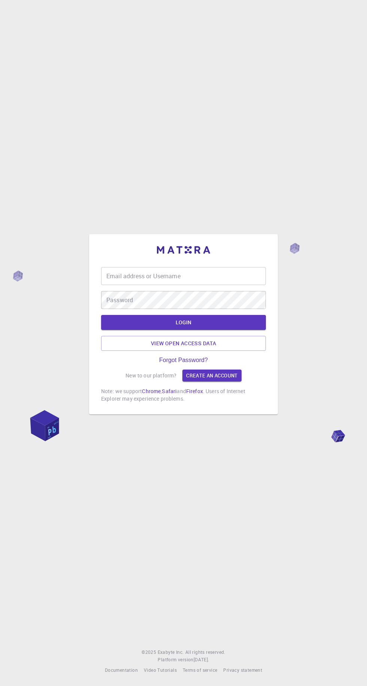
click at [116, 285] on div "Email address or Username Email address or Username" at bounding box center [183, 276] width 165 height 18
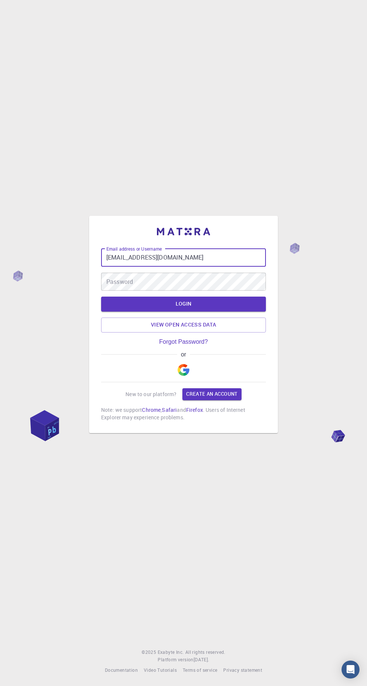
type input "[EMAIL_ADDRESS][DOMAIN_NAME]"
click at [119, 291] on div "Password Password" at bounding box center [183, 282] width 165 height 18
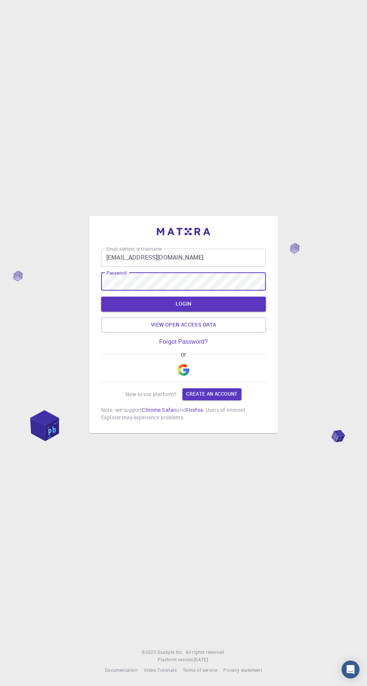
click at [136, 312] on button "LOGIN" at bounding box center [183, 304] width 165 height 15
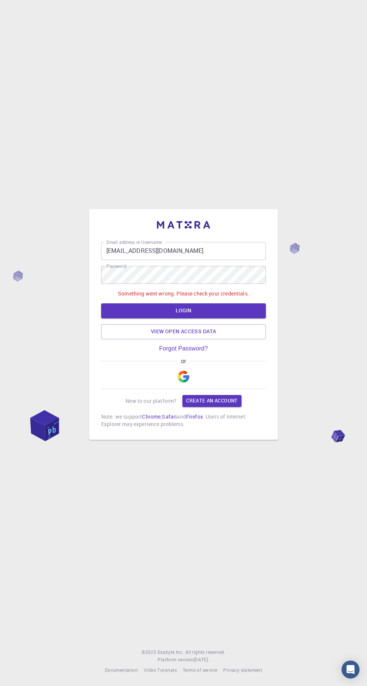
click at [226, 407] on link "Create an account" at bounding box center [211, 401] width 59 height 12
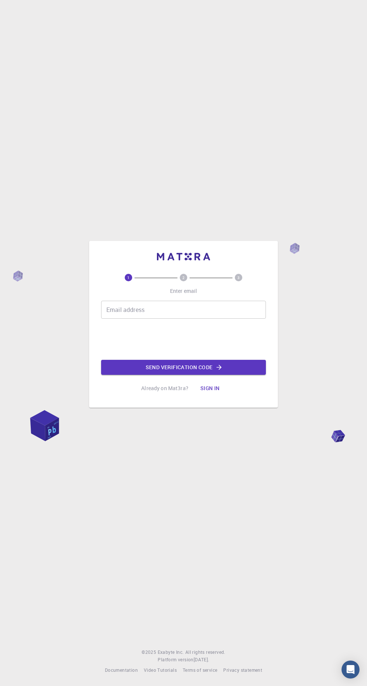
click at [120, 319] on div "Email address Email address" at bounding box center [183, 310] width 165 height 18
type input "[EMAIL_ADDRESS][DOMAIN_NAME]"
click at [145, 375] on button "Send verification code" at bounding box center [183, 367] width 165 height 15
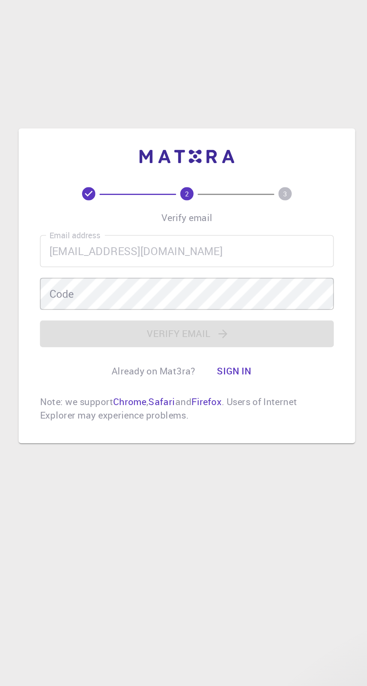
click at [118, 338] on div "Code Code" at bounding box center [183, 329] width 165 height 18
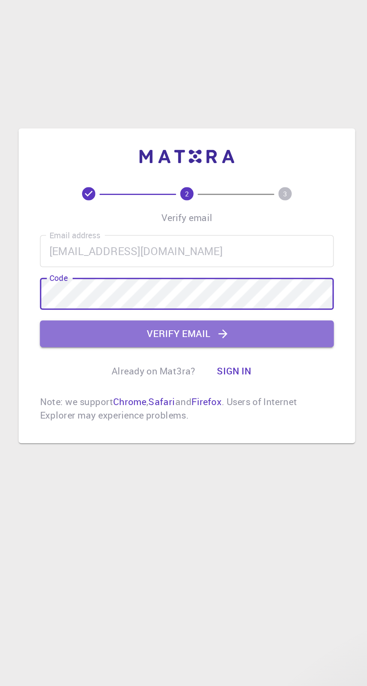
click at [130, 359] on button "Verify email" at bounding box center [183, 351] width 165 height 15
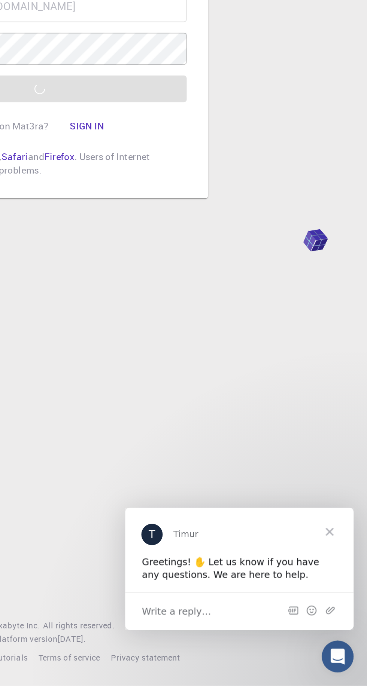
scroll to position [52, 0]
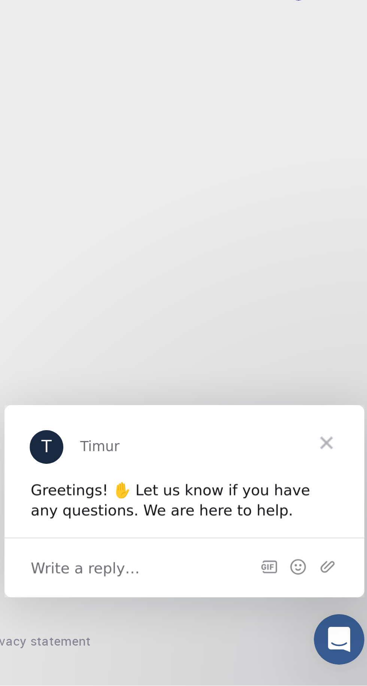
click at [119, 419] on span "Close" at bounding box center [118, 418] width 27 height 27
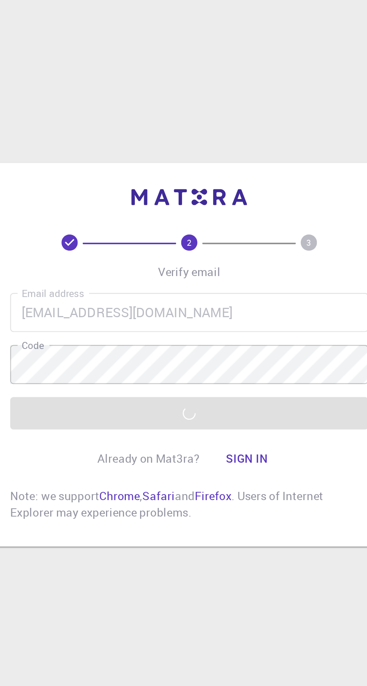
scroll to position [52, 0]
